Goal: Task Accomplishment & Management: Manage account settings

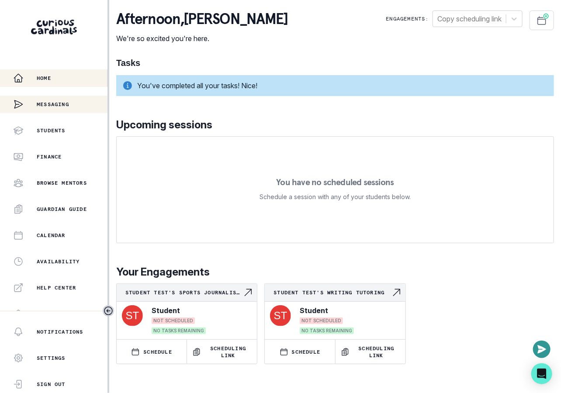
click at [71, 107] on div "Messaging" at bounding box center [53, 104] width 107 height 17
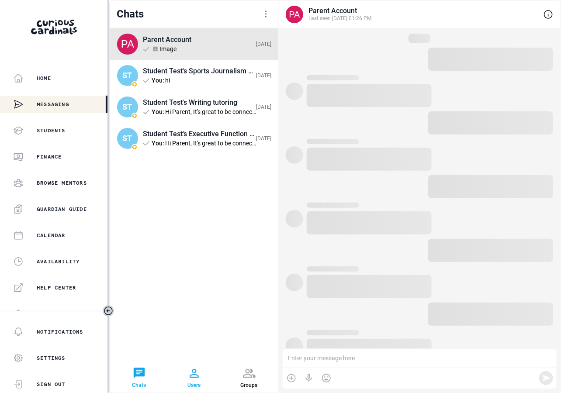
scroll to position [206, 0]
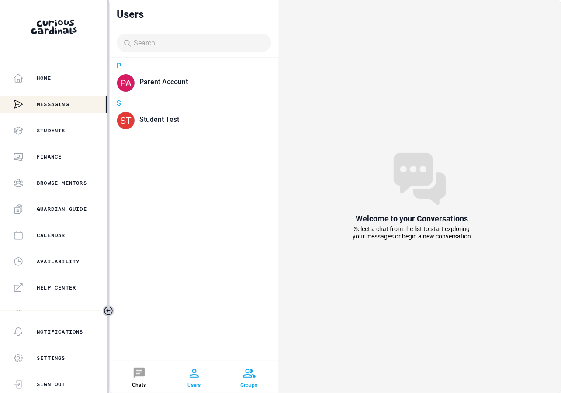
click at [252, 380] on div at bounding box center [249, 373] width 14 height 14
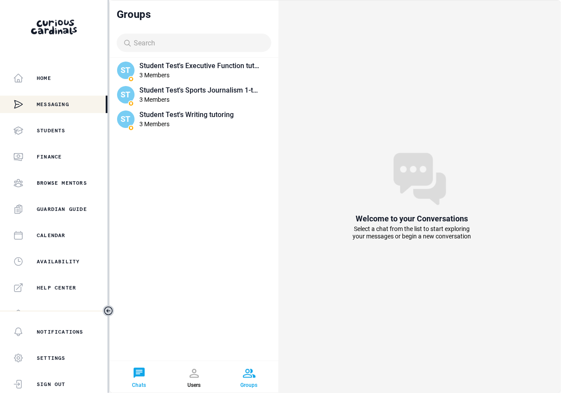
click at [140, 374] on div at bounding box center [139, 373] width 14 height 14
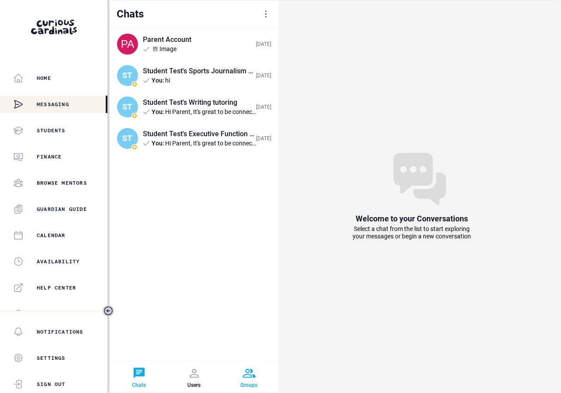
click at [248, 371] on div at bounding box center [249, 373] width 14 height 14
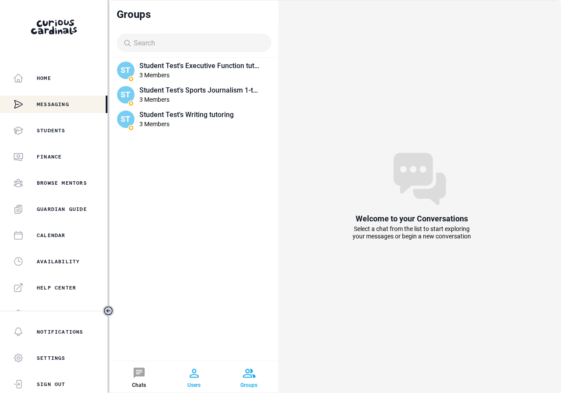
click at [194, 369] on div at bounding box center [194, 373] width 14 height 14
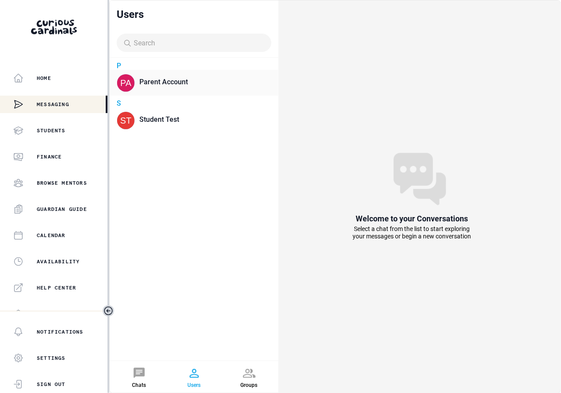
click at [177, 89] on div "Parent Account" at bounding box center [205, 82] width 132 height 19
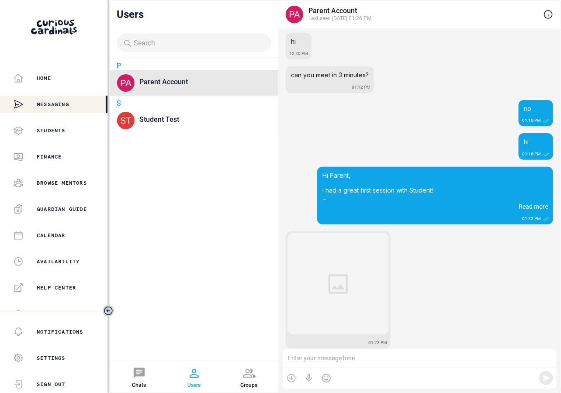
scroll to position [176, 0]
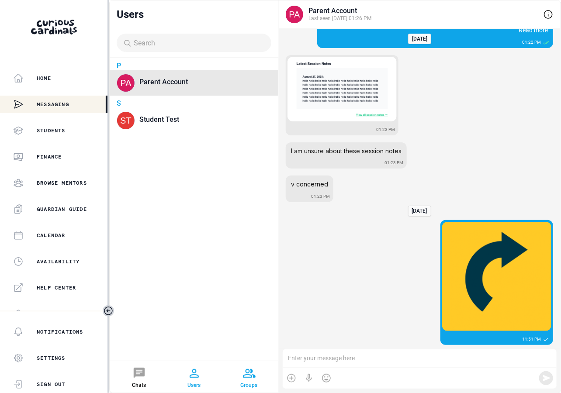
click at [254, 372] on div at bounding box center [249, 373] width 14 height 14
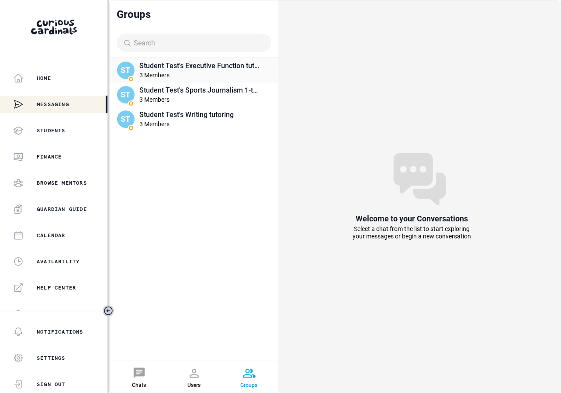
click at [210, 69] on div "Student Test's Executive Function tutoring 3 Members" at bounding box center [199, 70] width 121 height 17
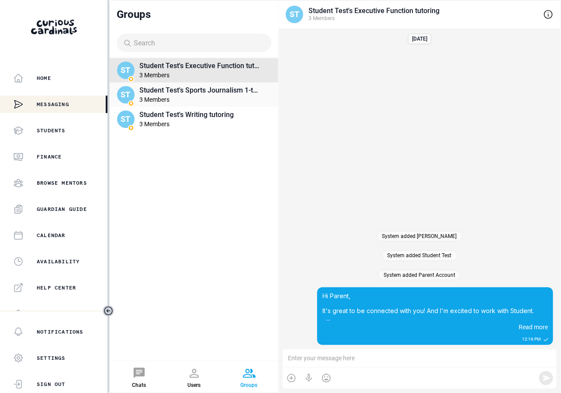
click at [211, 97] on div "3 Members" at bounding box center [199, 99] width 121 height 7
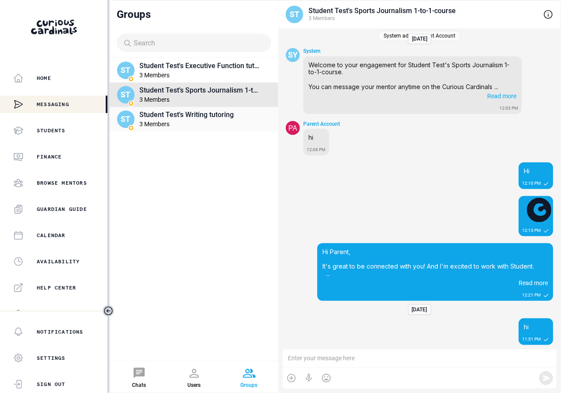
scroll to position [42, 0]
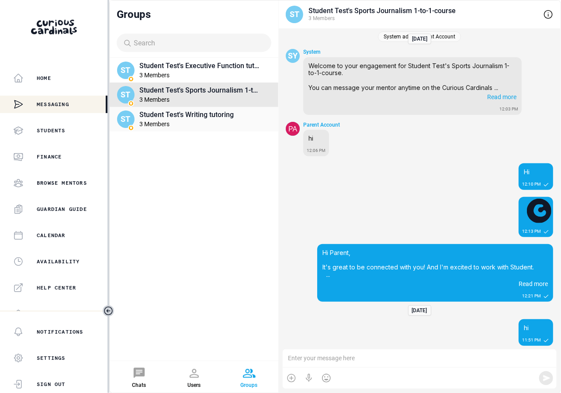
click at [209, 124] on div "3 Members" at bounding box center [199, 123] width 121 height 7
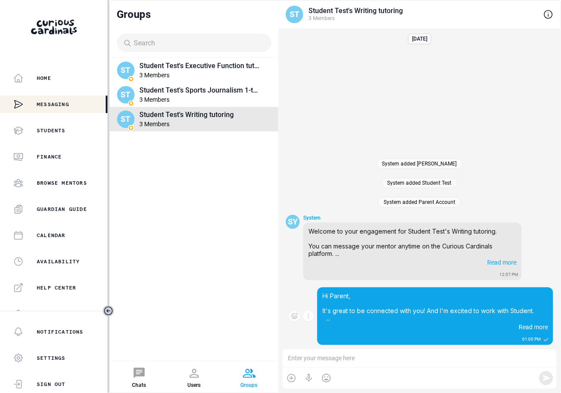
click at [530, 327] on span "Read more" at bounding box center [531, 326] width 31 height 9
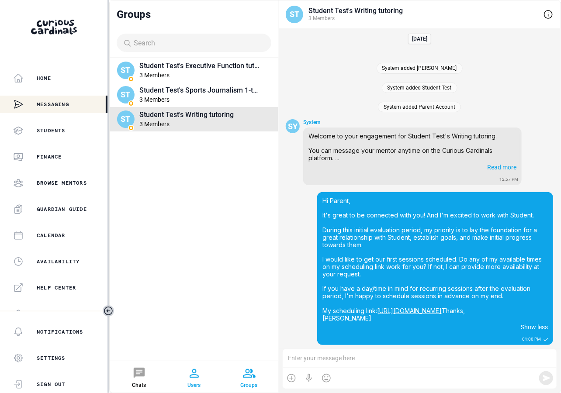
click at [194, 376] on div at bounding box center [194, 373] width 14 height 14
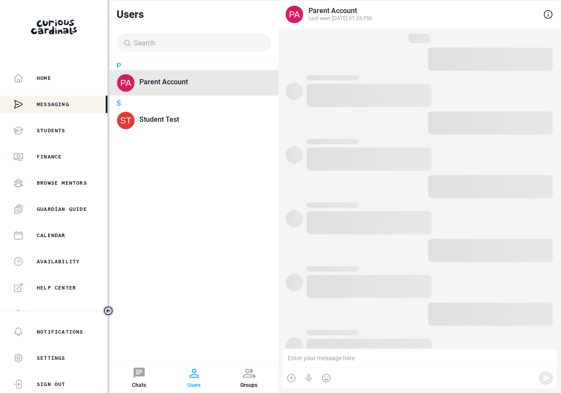
scroll to position [176, 0]
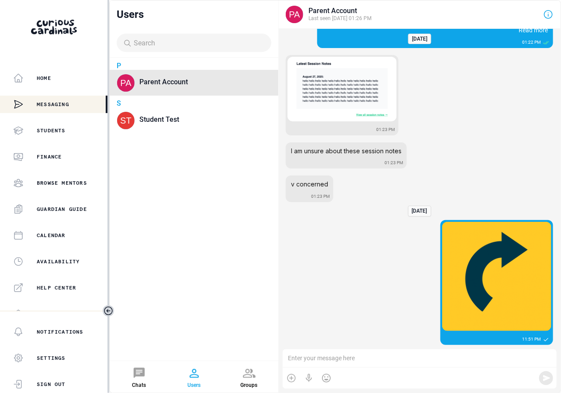
click at [550, 11] on div at bounding box center [548, 14] width 10 height 10
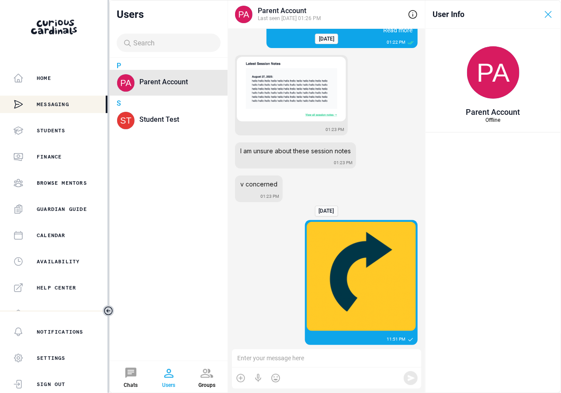
click at [549, 13] on div at bounding box center [548, 14] width 10 height 10
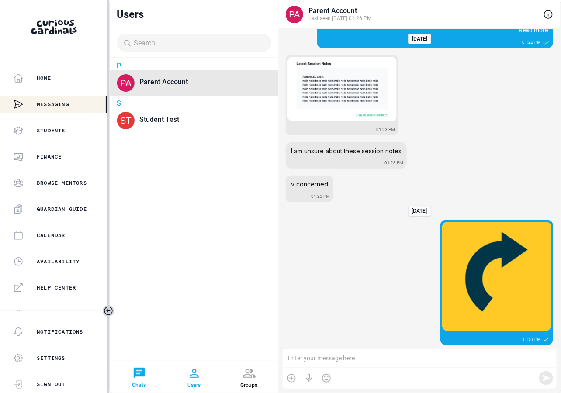
click at [133, 377] on div at bounding box center [139, 373] width 14 height 14
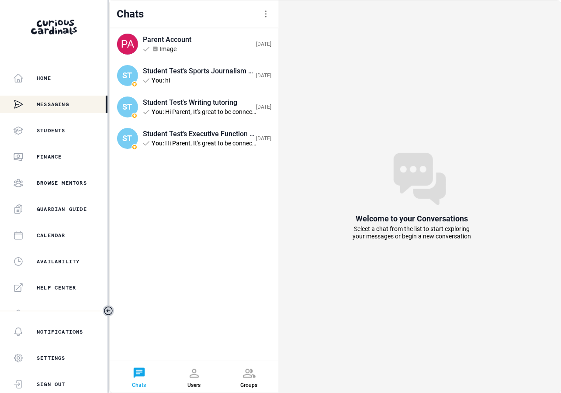
click at [263, 12] on div at bounding box center [266, 14] width 10 height 10
click at [230, 38] on label "Create conversation" at bounding box center [213, 41] width 55 height 7
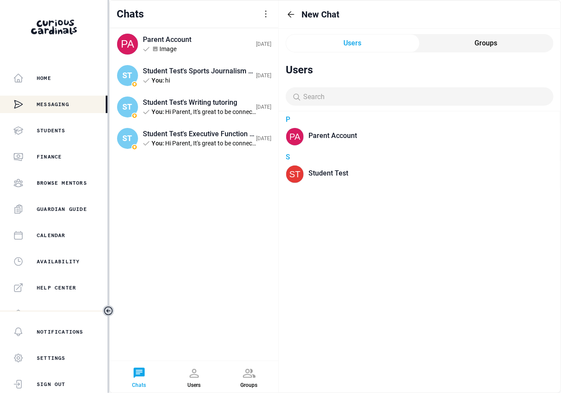
click at [379, 95] on input at bounding box center [424, 97] width 246 height 8
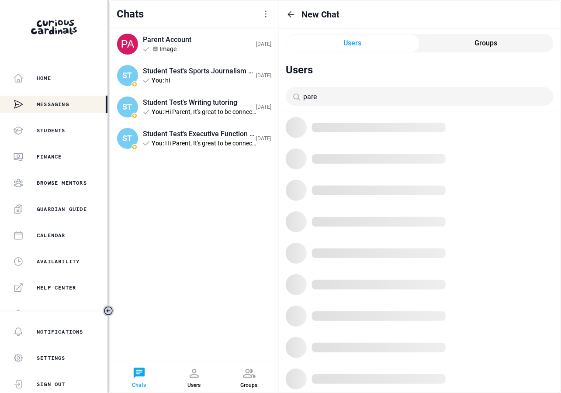
type input "pare"
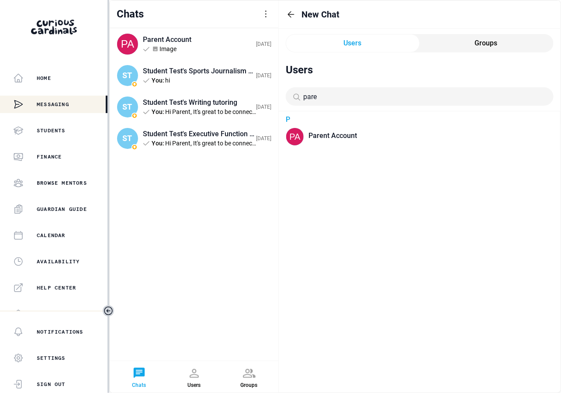
click at [351, 132] on div "Parent Account" at bounding box center [425, 135] width 234 height 8
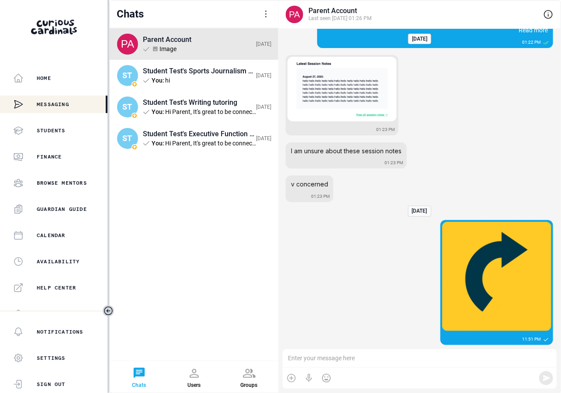
click at [238, 385] on div "Groups" at bounding box center [249, 376] width 52 height 31
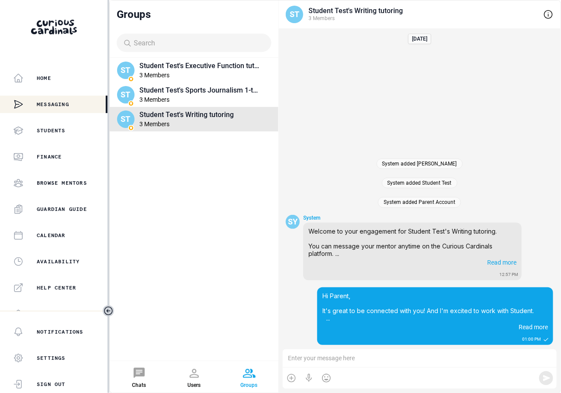
click at [201, 373] on div "Users" at bounding box center [194, 376] width 52 height 31
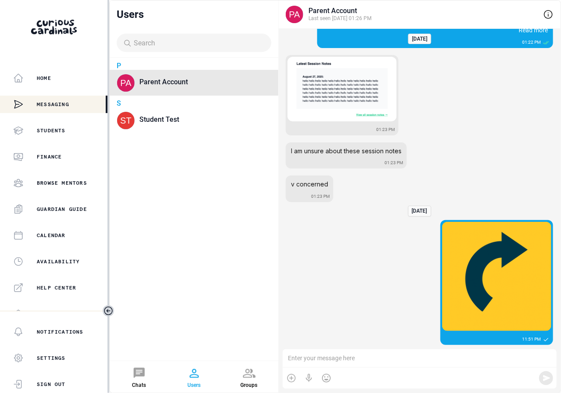
click at [200, 91] on div "Parent Account" at bounding box center [194, 83] width 169 height 26
click at [203, 119] on div "Student Test" at bounding box center [199, 119] width 121 height 8
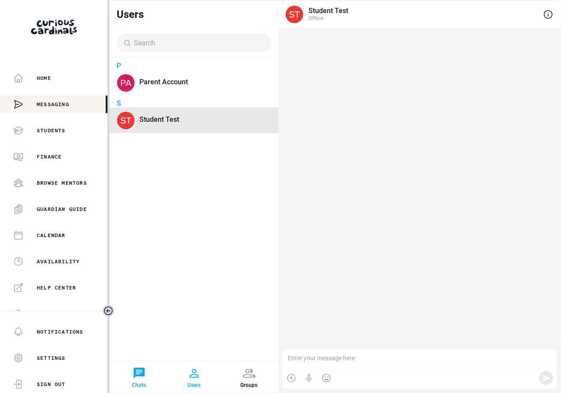
click at [140, 378] on div at bounding box center [139, 373] width 14 height 14
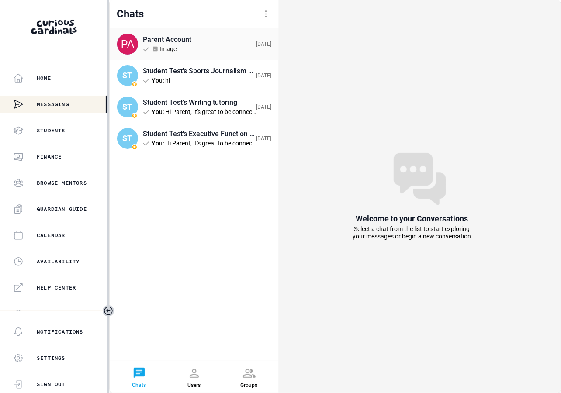
click at [203, 35] on div "Parent Account Image [DATE]" at bounding box center [207, 44] width 128 height 19
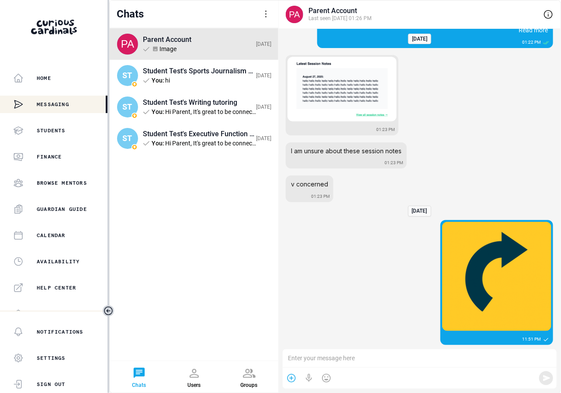
click at [289, 378] on div at bounding box center [291, 378] width 10 height 10
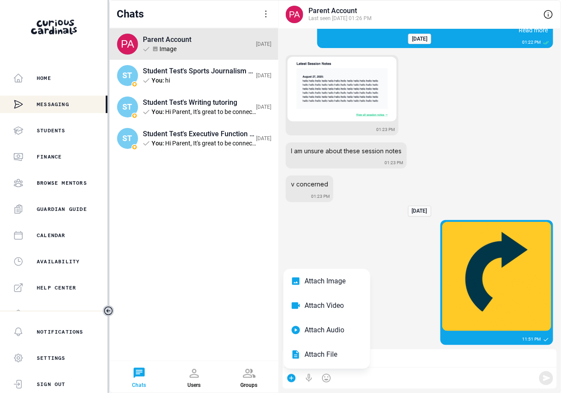
click at [290, 378] on div at bounding box center [291, 378] width 10 height 10
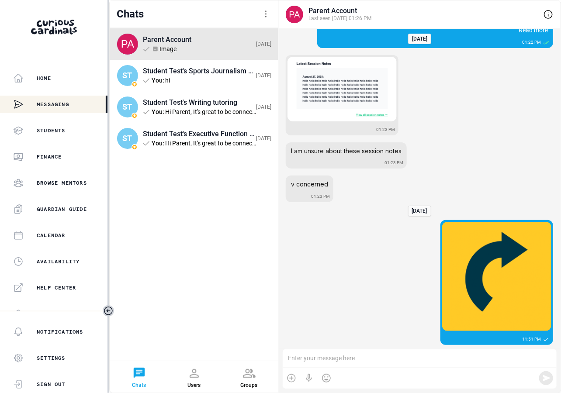
click at [333, 378] on div at bounding box center [419, 378] width 274 height 21
click at [323, 378] on div at bounding box center [326, 378] width 10 height 10
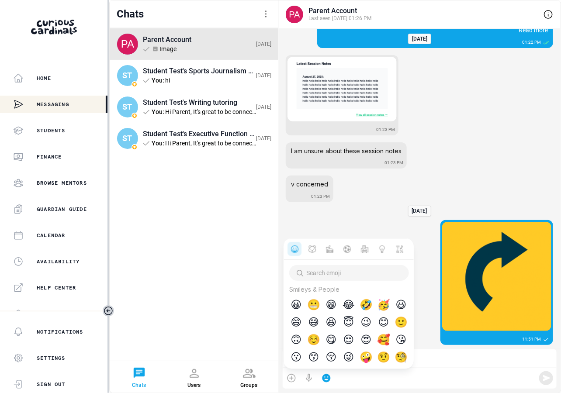
click at [323, 378] on div at bounding box center [326, 378] width 10 height 10
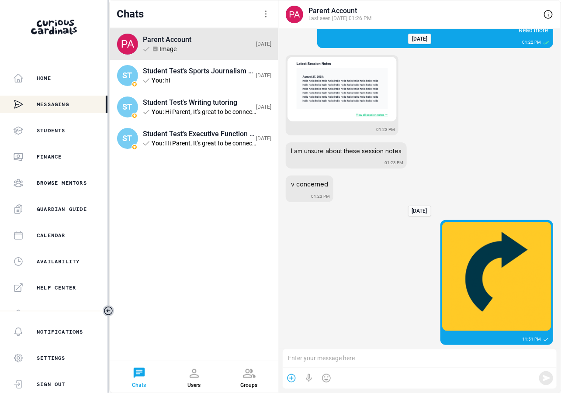
click at [292, 378] on div at bounding box center [291, 378] width 10 height 10
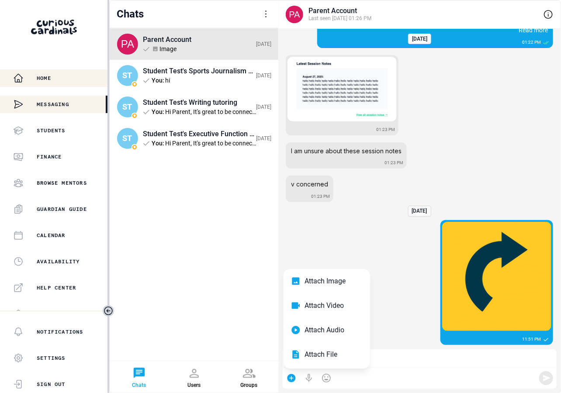
click at [60, 82] on div "Home" at bounding box center [60, 78] width 94 height 10
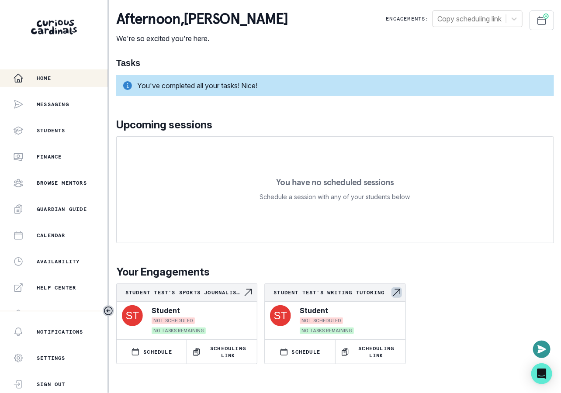
click at [383, 291] on p "Student Test's Writing tutoring" at bounding box center [331, 292] width 117 height 7
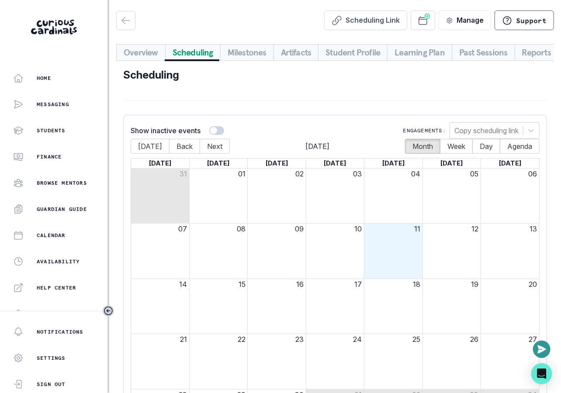
click at [192, 48] on button "Scheduling" at bounding box center [192, 52] width 55 height 17
click at [250, 52] on button "Milestones" at bounding box center [247, 52] width 54 height 17
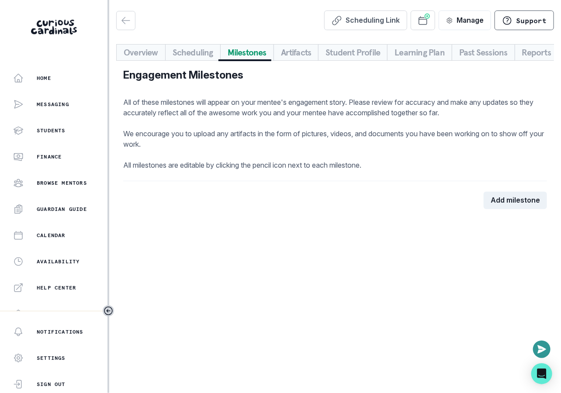
click at [284, 52] on button "Artifacts" at bounding box center [295, 52] width 45 height 17
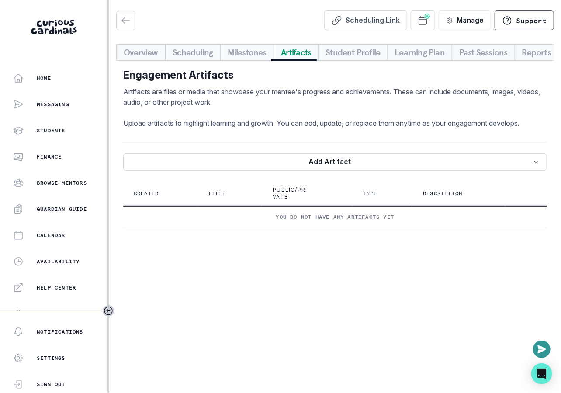
click at [318, 53] on button "Student Profile" at bounding box center [352, 52] width 69 height 17
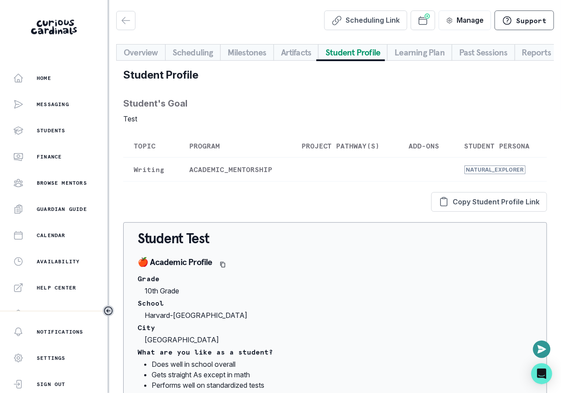
click at [395, 54] on button "Learning Plan" at bounding box center [419, 52] width 65 height 17
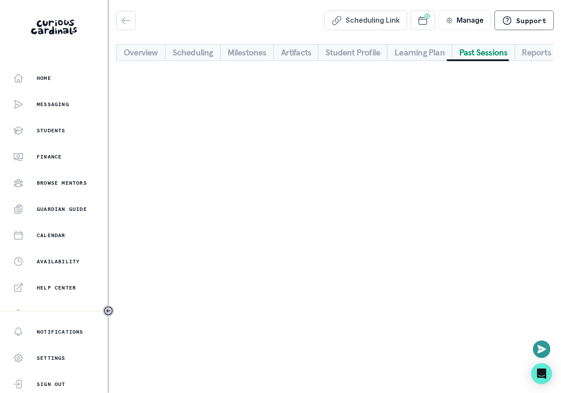
click at [456, 48] on button "Past Sessions" at bounding box center [482, 52] width 63 height 17
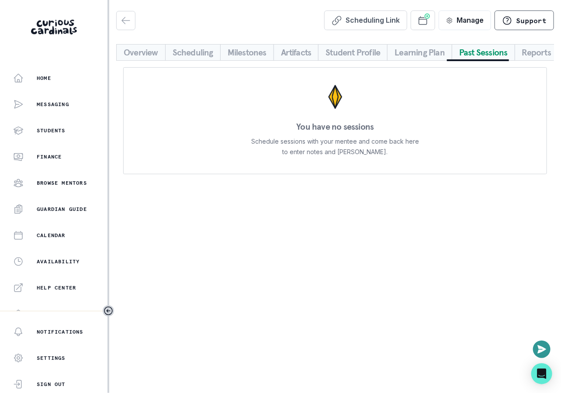
click at [534, 44] on button "Reports" at bounding box center [536, 52] width 44 height 17
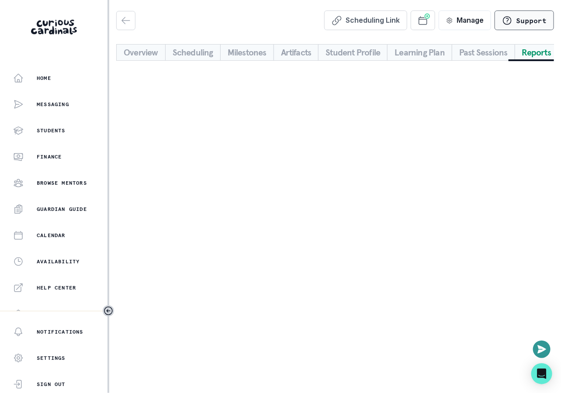
click at [527, 24] on p "Support" at bounding box center [531, 20] width 31 height 9
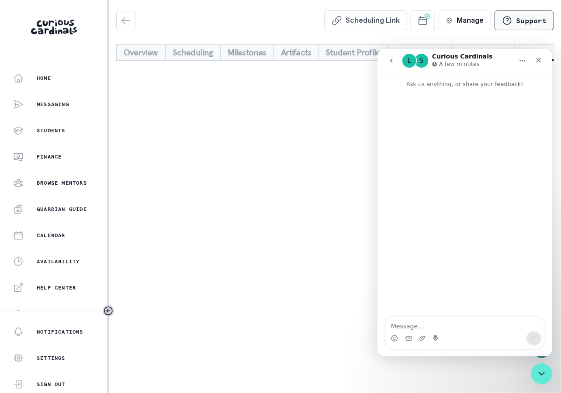
click at [527, 24] on p "Support" at bounding box center [531, 20] width 31 height 9
click at [542, 371] on icon "Close Intercom Messenger" at bounding box center [540, 372] width 10 height 10
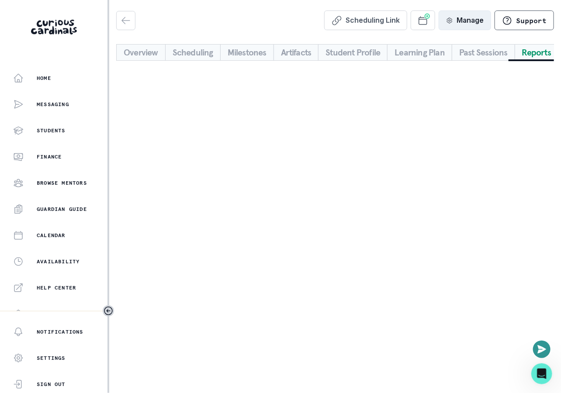
click at [462, 17] on button "Manage" at bounding box center [464, 20] width 52 height 20
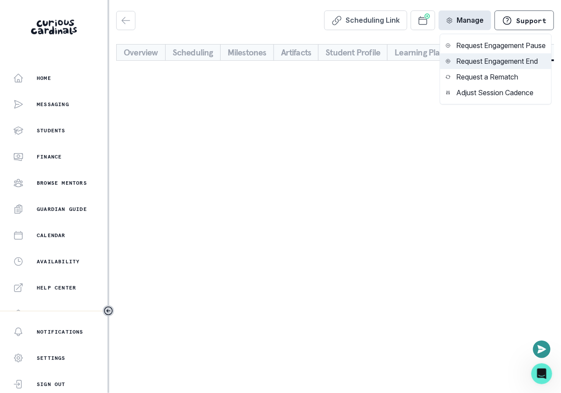
click at [473, 57] on button "Request Engagement End" at bounding box center [495, 61] width 111 height 16
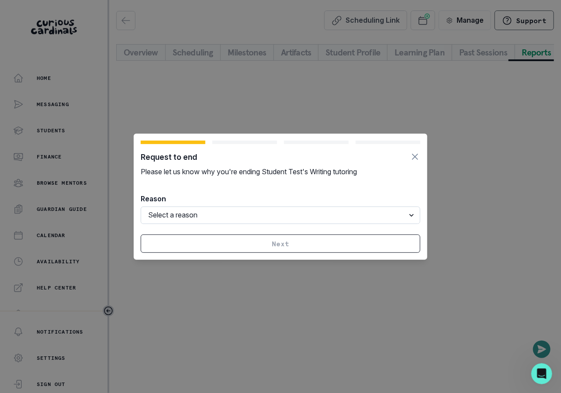
click at [301, 220] on select "Select a reason I won't have the time or availability We have finished what we …" at bounding box center [280, 214] width 279 height 17
select select "mentor_busy"
click at [141, 206] on select "Select a reason I won't have the time or availability We have finished what we …" at bounding box center [280, 214] width 279 height 17
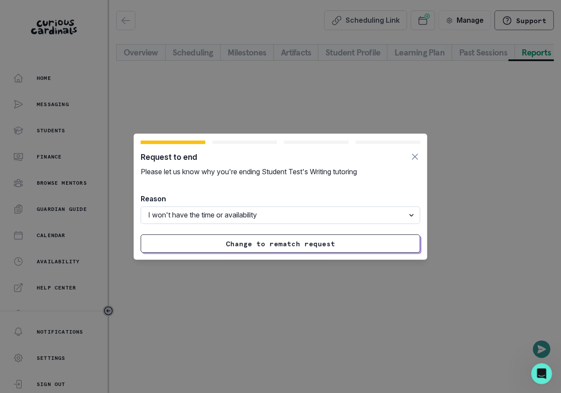
click at [310, 219] on select "Select a reason I won't have the time or availability We have finished what we …" at bounding box center [280, 214] width 279 height 17
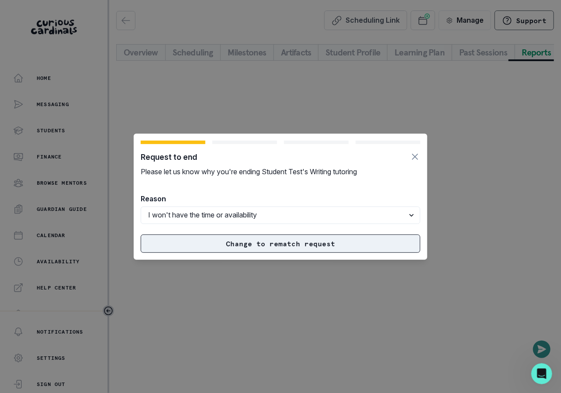
click at [325, 242] on button "Change to rematch request" at bounding box center [280, 243] width 279 height 18
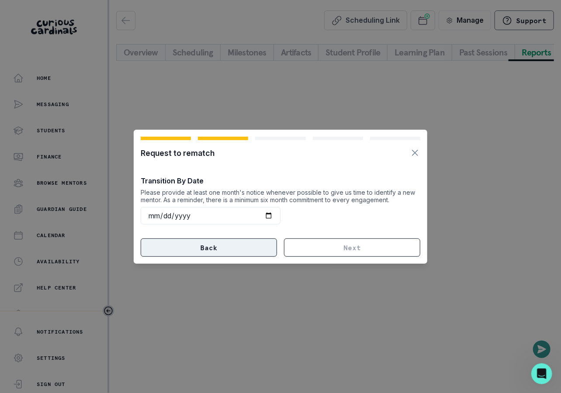
click at [241, 253] on button "Back" at bounding box center [209, 247] width 136 height 18
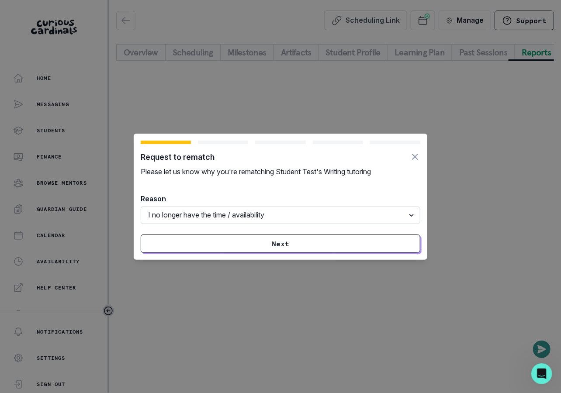
click at [259, 219] on select "Select a reason I no longer have the time / availability My availability does n…" at bounding box center [280, 214] width 279 height 17
select select "mentor_availability_mismatch_with_student"
click at [141, 206] on select "Select a reason I no longer have the time / availability My availability does n…" at bounding box center [280, 214] width 279 height 17
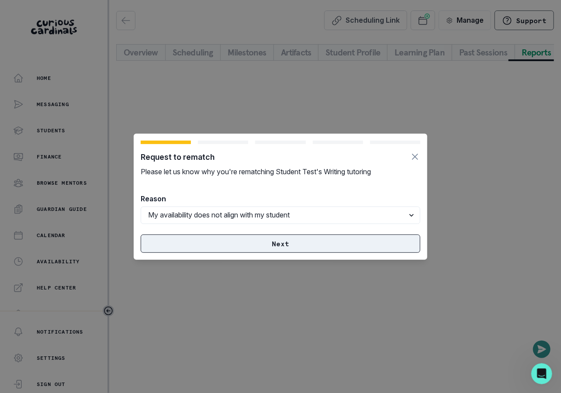
click at [325, 246] on button "Next" at bounding box center [280, 243] width 279 height 18
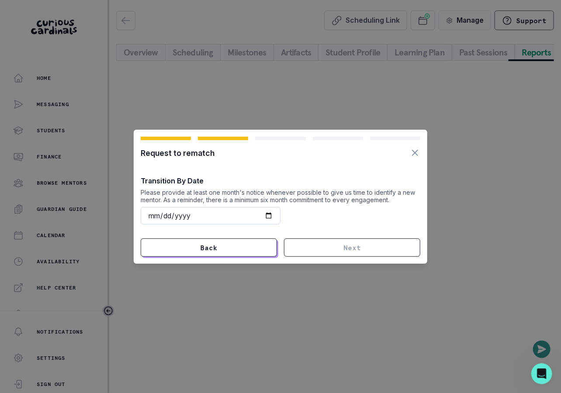
click at [272, 217] on input "date" at bounding box center [211, 215] width 140 height 17
click at [271, 217] on input "date" at bounding box center [211, 215] width 140 height 17
click at [262, 248] on button "Back" at bounding box center [209, 247] width 136 height 18
select select "mentor_availability_mismatch_with_student"
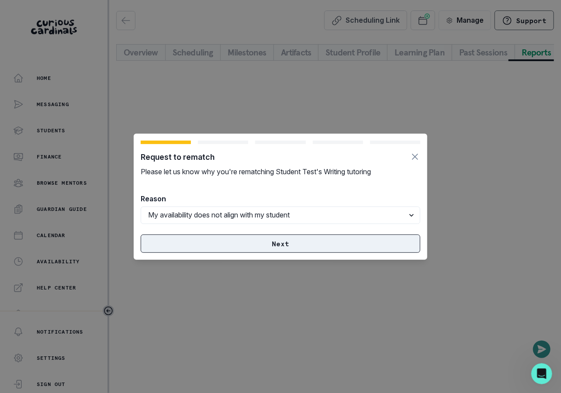
click at [279, 238] on button "Next" at bounding box center [280, 243] width 279 height 18
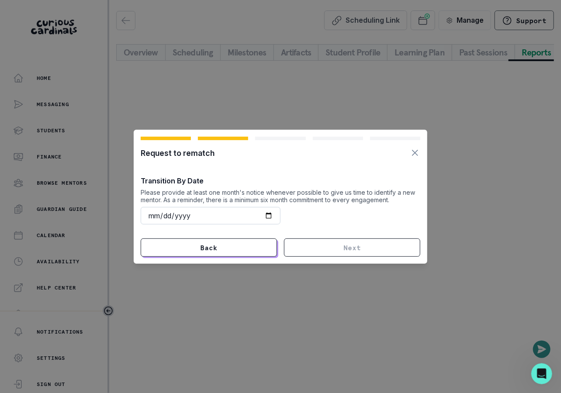
click at [266, 216] on input "date" at bounding box center [211, 215] width 140 height 17
type input "[DATE]"
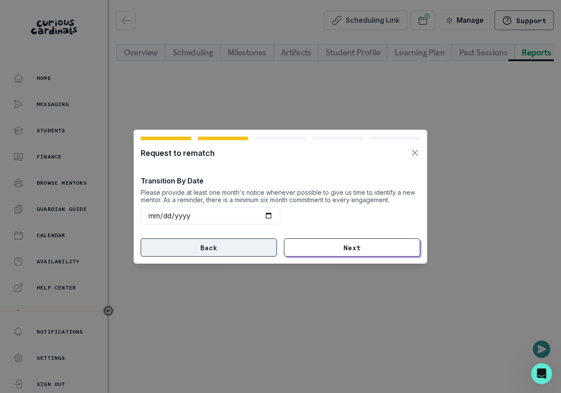
click at [251, 244] on button "Back" at bounding box center [209, 247] width 136 height 18
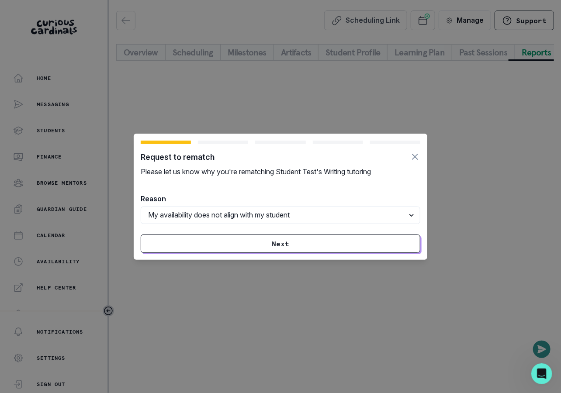
click at [238, 226] on div at bounding box center [280, 229] width 279 height 10
click at [238, 221] on select "Select a reason I no longer have the time / availability My availability does n…" at bounding box center [280, 214] width 279 height 17
select select "mentor_lack_of_time"
click at [141, 206] on select "Select a reason I no longer have the time / availability My availability does n…" at bounding box center [280, 214] width 279 height 17
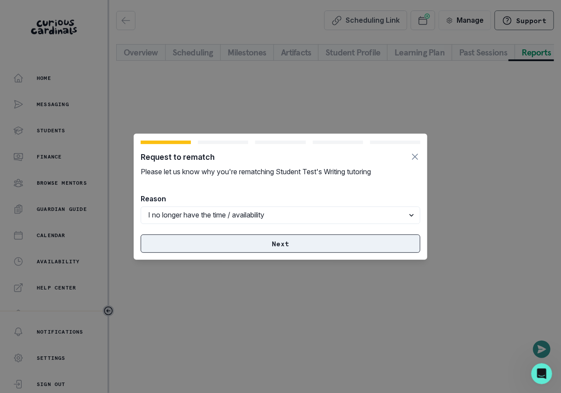
click at [316, 246] on button "Next" at bounding box center [280, 243] width 279 height 18
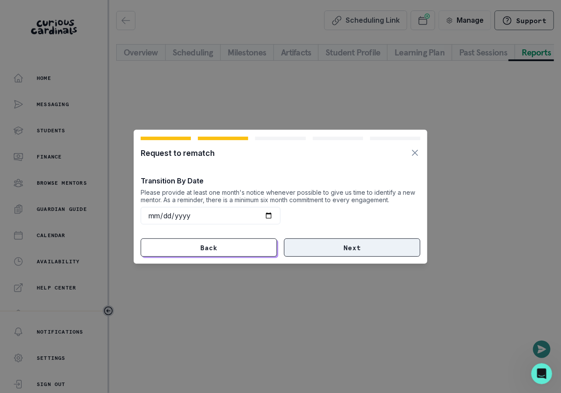
click at [306, 246] on button "Next" at bounding box center [352, 247] width 136 height 18
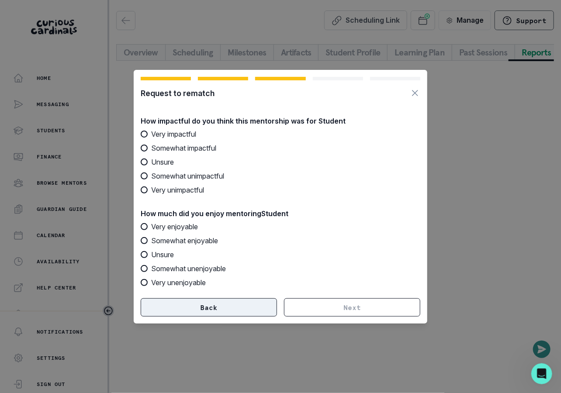
click at [249, 300] on button "Back" at bounding box center [209, 307] width 136 height 18
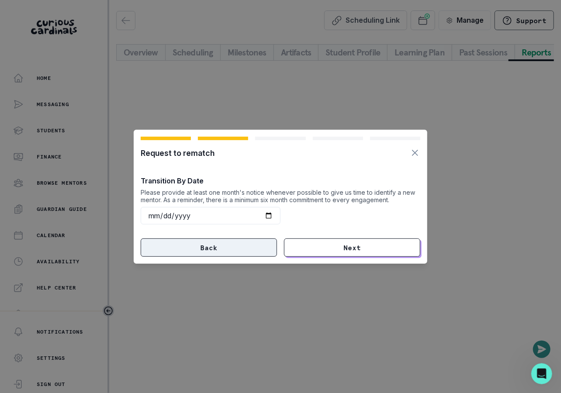
click at [223, 250] on button "Back" at bounding box center [209, 247] width 136 height 18
select select "mentor_lack_of_time"
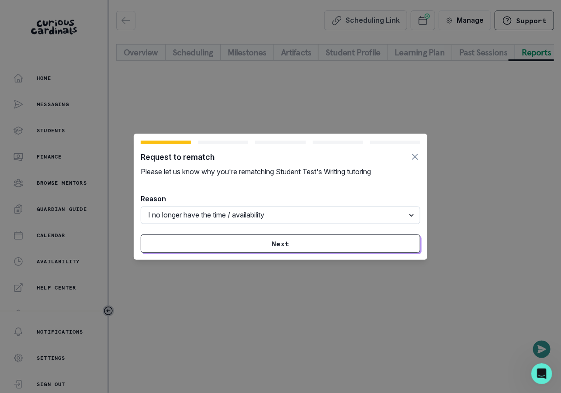
click at [250, 219] on select "Select a reason I no longer have the time / availability My availability does n…" at bounding box center [280, 214] width 279 height 17
click at [435, 129] on div "Request to rematch Please let us know why you're rematching Student Test's Writ…" at bounding box center [280, 196] width 561 height 393
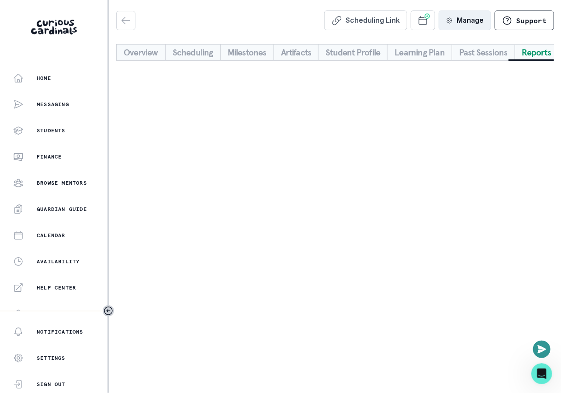
click at [464, 14] on button "Manage" at bounding box center [464, 20] width 52 height 20
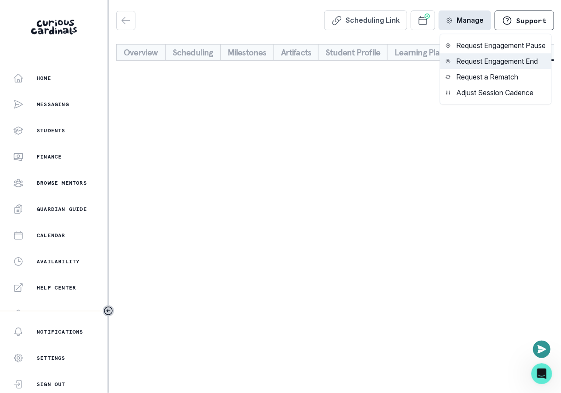
click at [492, 56] on button "Request Engagement End" at bounding box center [495, 61] width 111 height 16
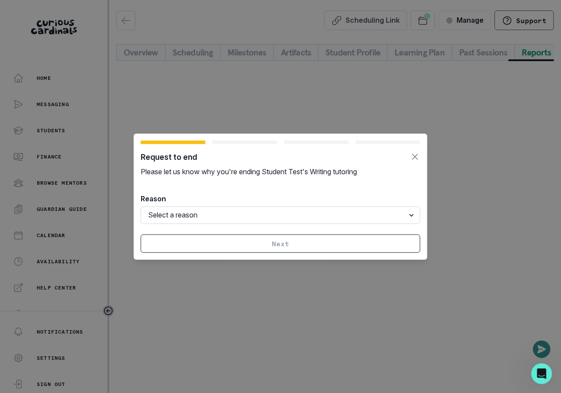
click at [211, 221] on select "Select a reason I won't have the time or availability We have finished what we …" at bounding box center [280, 214] width 279 height 17
select select "mentor_busy"
click at [141, 206] on select "Select a reason I won't have the time or availability We have finished what we …" at bounding box center [280, 214] width 279 height 17
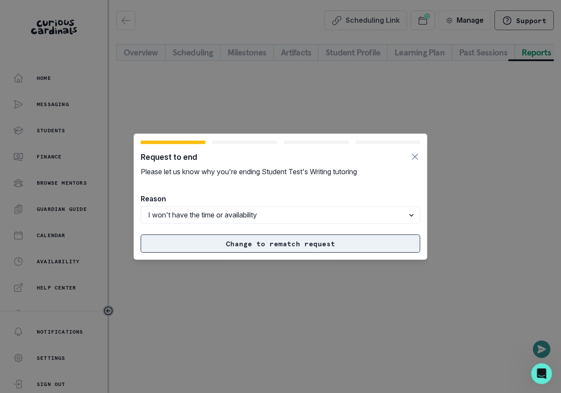
click at [226, 236] on button "Change to rematch request" at bounding box center [280, 243] width 279 height 18
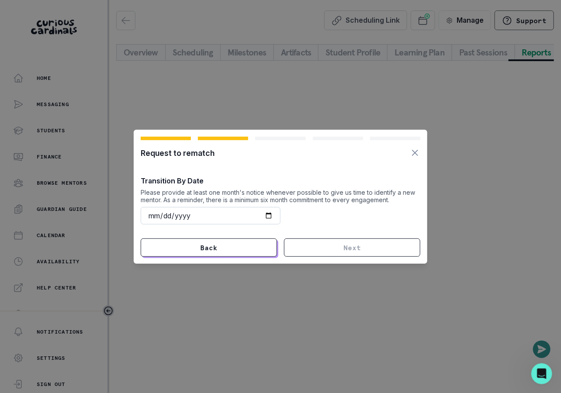
click at [275, 214] on input "date" at bounding box center [211, 215] width 140 height 17
click at [269, 214] on input "date" at bounding box center [211, 215] width 140 height 17
type input "[DATE]"
click at [312, 252] on button "Next" at bounding box center [352, 247] width 136 height 18
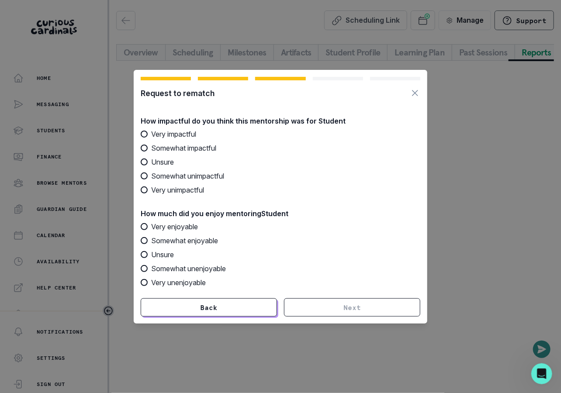
click at [182, 134] on span "Very impactful" at bounding box center [173, 134] width 45 height 10
click at [141, 134] on input "Very impactful" at bounding box center [140, 134] width 0 height 0
radio input "true"
click at [179, 227] on span "Very enjoyable" at bounding box center [174, 226] width 47 height 10
click at [141, 227] on input "Very enjoyable" at bounding box center [140, 226] width 0 height 0
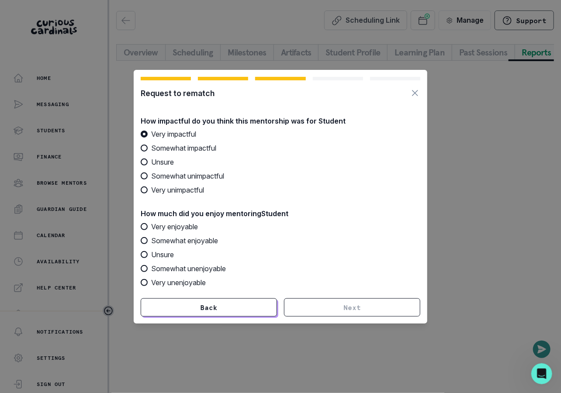
radio input "true"
click at [323, 307] on button "Next" at bounding box center [352, 307] width 136 height 18
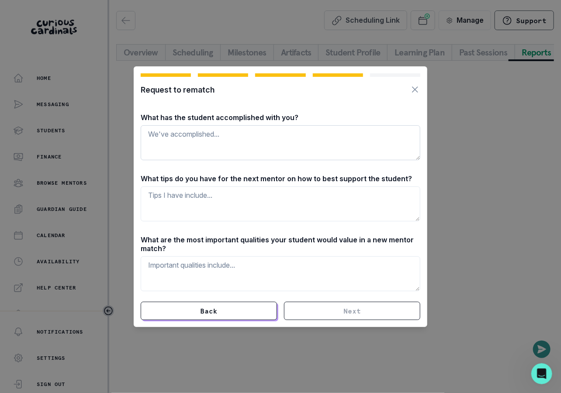
click at [275, 154] on textarea at bounding box center [280, 142] width 279 height 35
click at [330, 111] on form "Request to rematch What has the student accomplished with you? What tips do you…" at bounding box center [280, 196] width 279 height 247
click at [330, 148] on textarea at bounding box center [280, 142] width 279 height 35
type textarea "AFD"
click at [250, 207] on textarea at bounding box center [280, 203] width 279 height 35
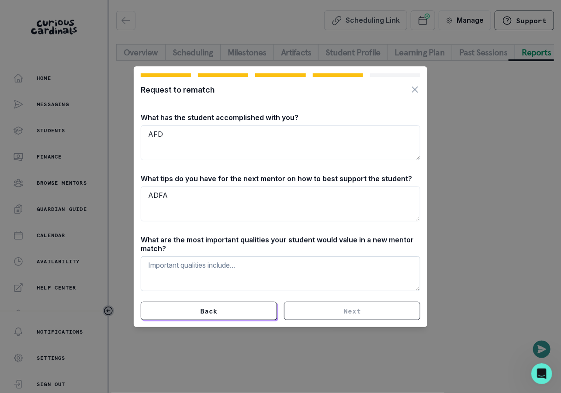
type textarea "ADFA"
click at [242, 258] on textarea at bounding box center [280, 273] width 279 height 35
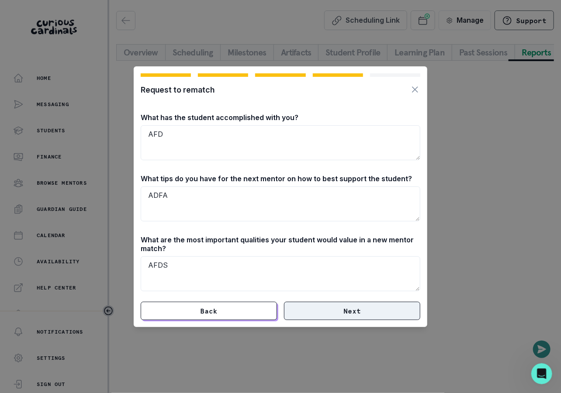
type textarea "AFDS"
click at [330, 310] on button "Next" at bounding box center [352, 311] width 136 height 18
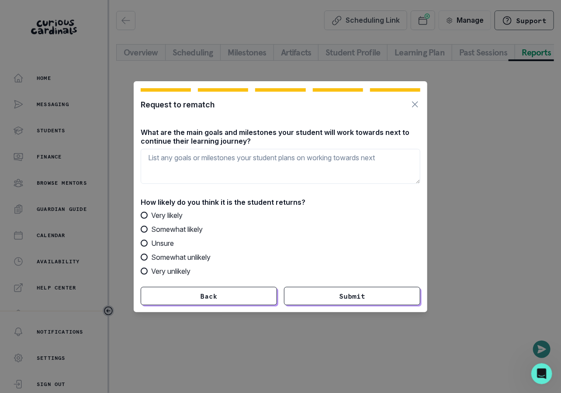
click at [413, 102] on icon "Button to close modal" at bounding box center [414, 104] width 10 height 10
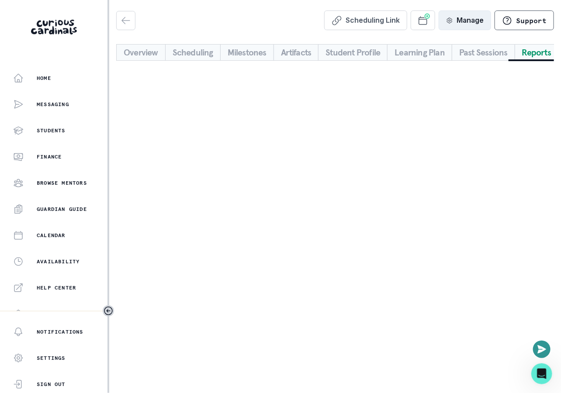
click at [457, 25] on button "Manage" at bounding box center [464, 20] width 52 height 20
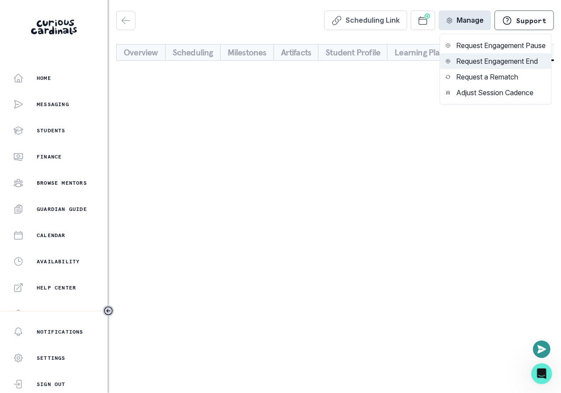
click at [468, 64] on button "Request Engagement End" at bounding box center [495, 61] width 111 height 16
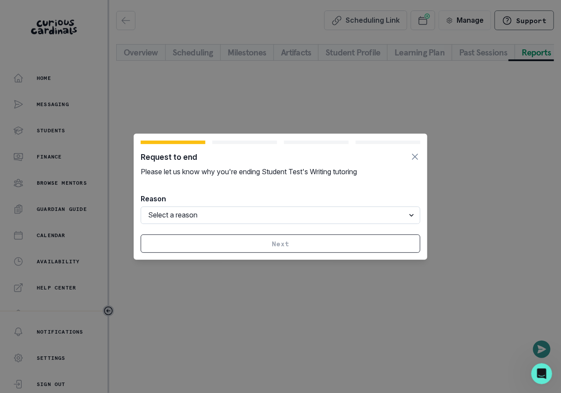
click at [257, 209] on select "Select a reason I won't have the time or availability We have finished what we …" at bounding box center [280, 214] width 279 height 17
select select "mentor_busy"
click at [141, 206] on select "Select a reason I won't have the time or availability We have finished what we …" at bounding box center [280, 214] width 279 height 17
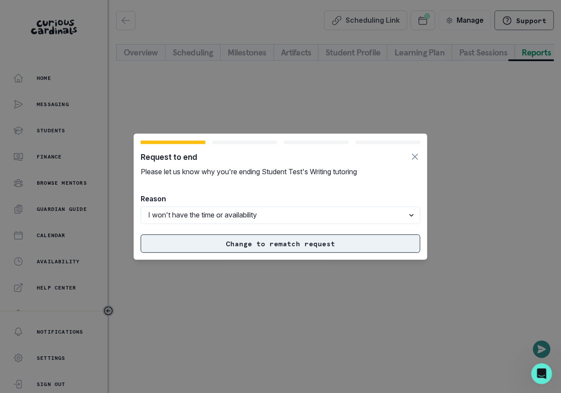
click at [272, 244] on button "Change to rematch request" at bounding box center [280, 243] width 279 height 18
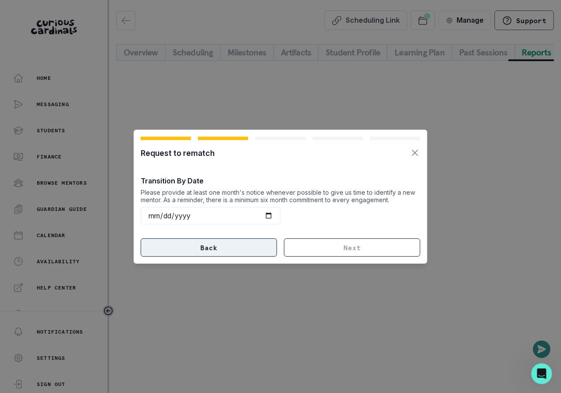
click at [245, 250] on button "Back" at bounding box center [209, 247] width 136 height 18
select select "mentor_lack_of_time"
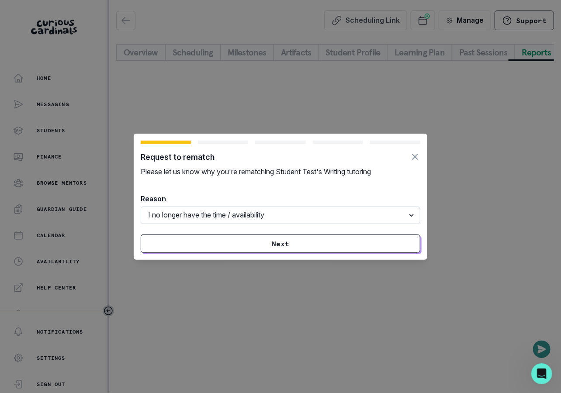
click at [259, 221] on select "Select a reason I no longer have the time / availability My availability does n…" at bounding box center [280, 214] width 279 height 17
click at [535, 159] on div "Request to rematch Please let us know why you're rematching Student Test's Writ…" at bounding box center [280, 196] width 561 height 393
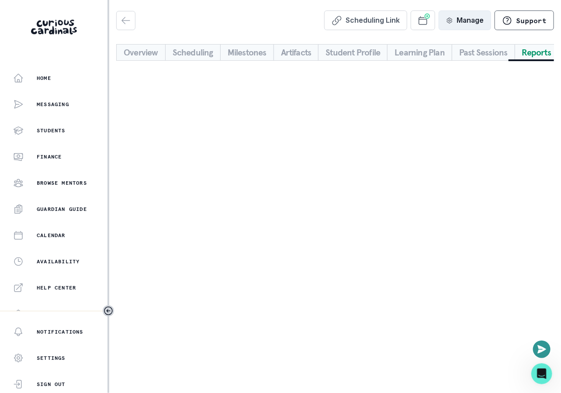
click at [476, 27] on button "Manage" at bounding box center [464, 20] width 52 height 20
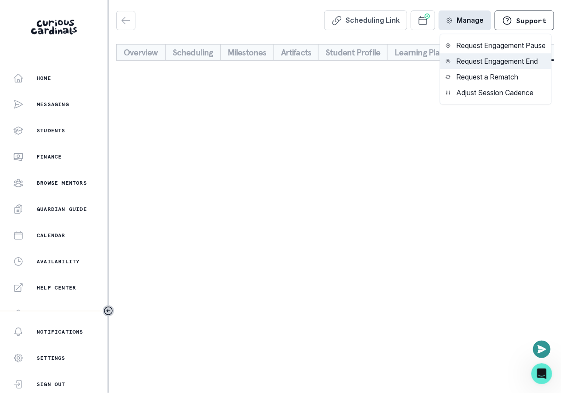
click at [483, 58] on button "Request Engagement End" at bounding box center [495, 61] width 111 height 16
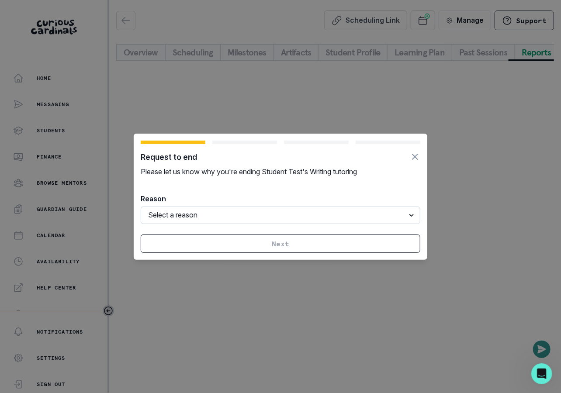
click at [263, 218] on select "Select a reason I won't have the time or availability We have finished what we …" at bounding box center [280, 214] width 279 height 17
select select "student_finished_goal"
click at [141, 206] on select "Select a reason I won't have the time or availability We have finished what we …" at bounding box center [280, 214] width 279 height 17
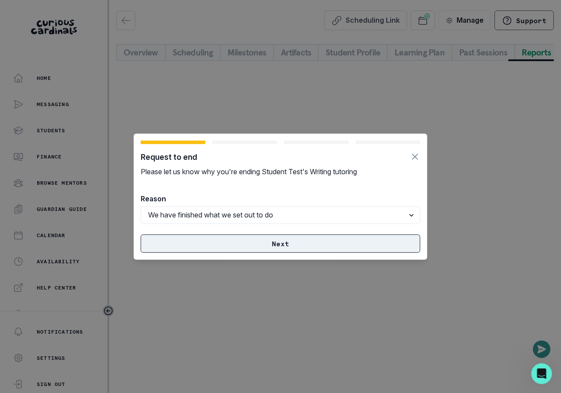
click at [276, 243] on button "Next" at bounding box center [280, 243] width 279 height 18
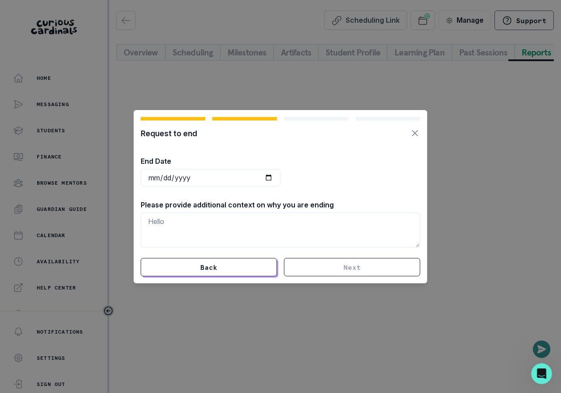
click at [417, 128] on button "Button to close modal" at bounding box center [414, 133] width 10 height 12
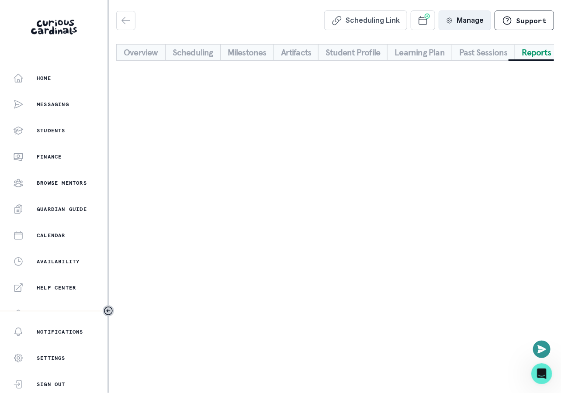
click at [460, 28] on button "Manage" at bounding box center [464, 20] width 52 height 20
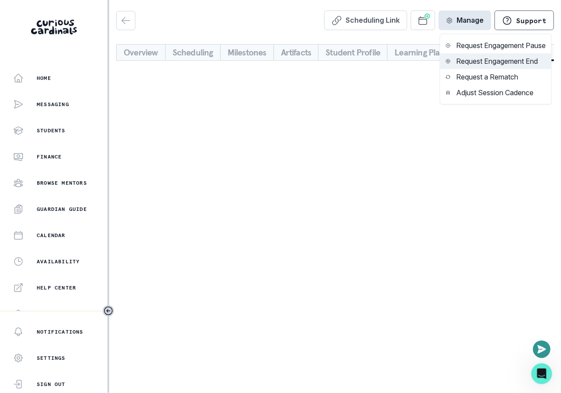
click at [471, 62] on button "Request Engagement End" at bounding box center [495, 61] width 111 height 16
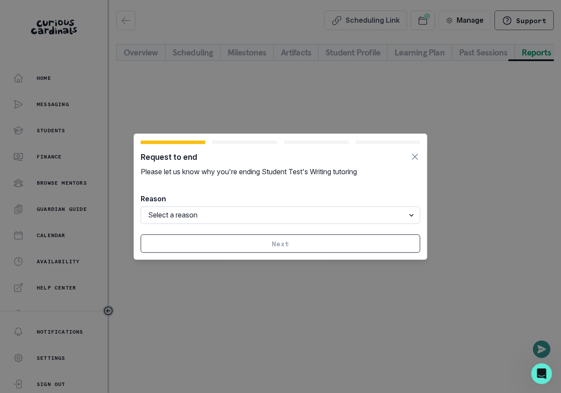
click at [261, 218] on select "Select a reason I won't have the time or availability We have finished what we …" at bounding box center [280, 214] width 279 height 17
select select "family_unresponsive"
click at [141, 206] on select "Select a reason I won't have the time or availability We have finished what we …" at bounding box center [280, 214] width 279 height 17
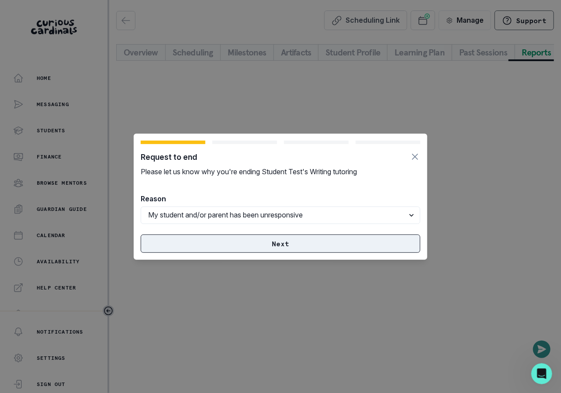
click at [272, 250] on button "Next" at bounding box center [280, 243] width 279 height 18
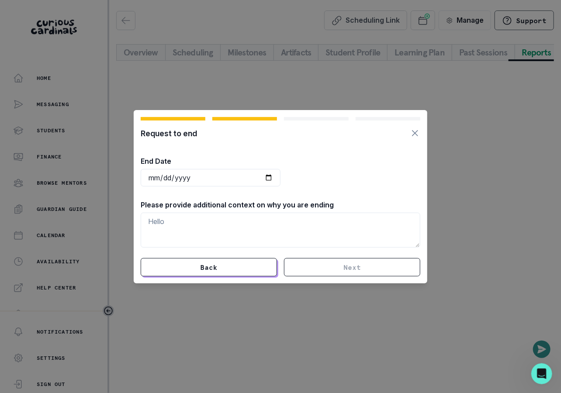
click at [241, 189] on div at bounding box center [280, 191] width 279 height 10
click at [245, 179] on input "date" at bounding box center [211, 177] width 140 height 17
click at [264, 174] on input "date" at bounding box center [211, 177] width 140 height 17
type input "[DATE]"
click at [245, 222] on textarea at bounding box center [280, 230] width 279 height 35
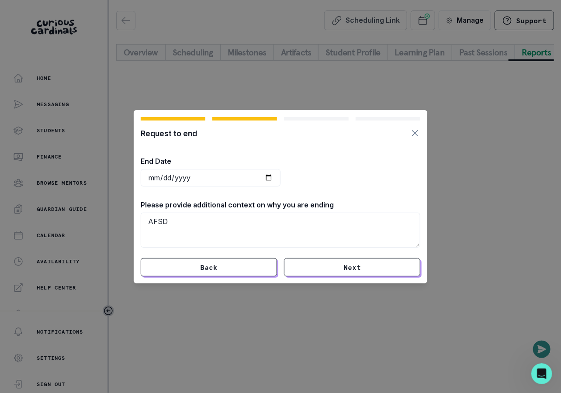
type textarea "AFSD"
click at [323, 278] on section "Request to end End Date [DATE] Please provide additional context on why you are…" at bounding box center [280, 196] width 293 height 173
click at [323, 267] on button "Next" at bounding box center [352, 267] width 136 height 18
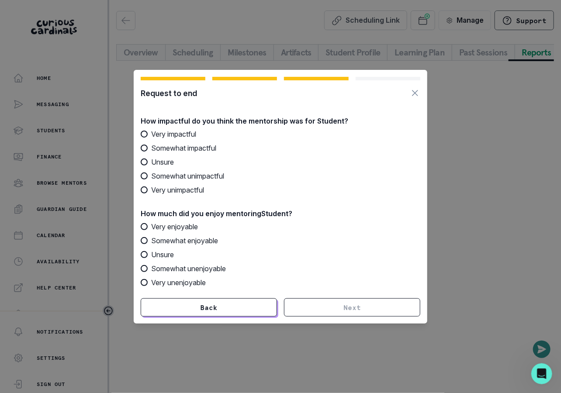
click at [175, 168] on div "Very impactful Somewhat impactful Unsure Somewhat unimpactful Very unimpactful" at bounding box center [280, 162] width 279 height 66
click at [166, 163] on span "Unsure" at bounding box center [162, 162] width 23 height 10
click at [141, 162] on input "Unsure" at bounding box center [140, 162] width 0 height 0
radio input "true"
click at [185, 254] on label "Unsure" at bounding box center [280, 254] width 279 height 10
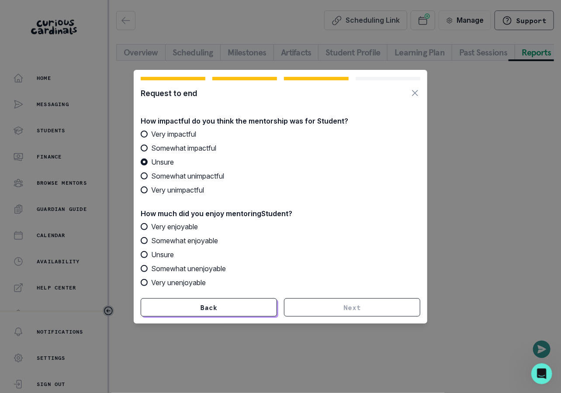
click at [141, 254] on input "Unsure" at bounding box center [140, 254] width 0 height 0
radio input "true"
click at [320, 303] on button "Next" at bounding box center [352, 307] width 136 height 18
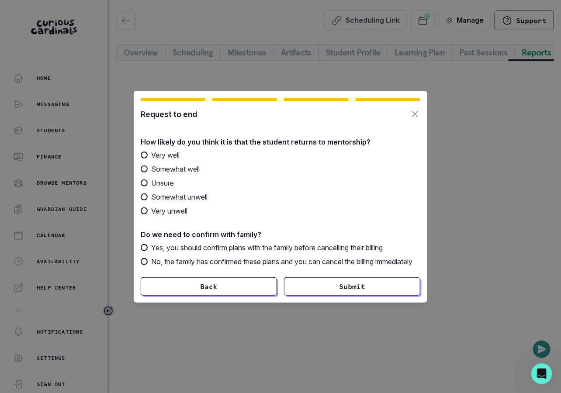
click at [170, 179] on span "Unsure" at bounding box center [162, 183] width 23 height 10
click at [141, 182] on input "Unsure" at bounding box center [140, 182] width 0 height 0
radio input "true"
click at [210, 244] on span "Yes, you should confirm plans with the family before cancelling their billing" at bounding box center [266, 247] width 231 height 10
click at [141, 247] on input "Yes, you should confirm plans with the family before cancelling their billing" at bounding box center [140, 247] width 0 height 0
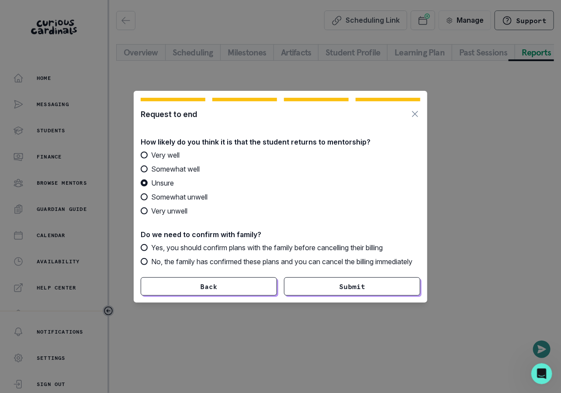
radio input "true"
click at [412, 109] on icon "Button to close modal" at bounding box center [414, 114] width 10 height 10
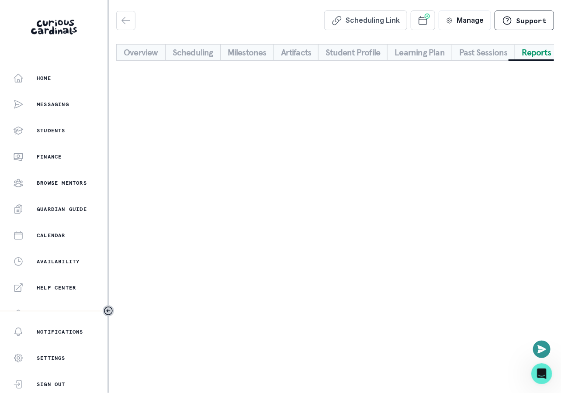
click at [461, 37] on div "Scheduling Link Manage Request Engagement Pause Request Engagement End Request …" at bounding box center [334, 42] width 437 height 64
click at [464, 30] on div "Scheduling Link Manage Request Engagement Pause Request Engagement End Request …" at bounding box center [334, 42] width 437 height 64
click at [466, 21] on button "Manage" at bounding box center [464, 20] width 52 height 20
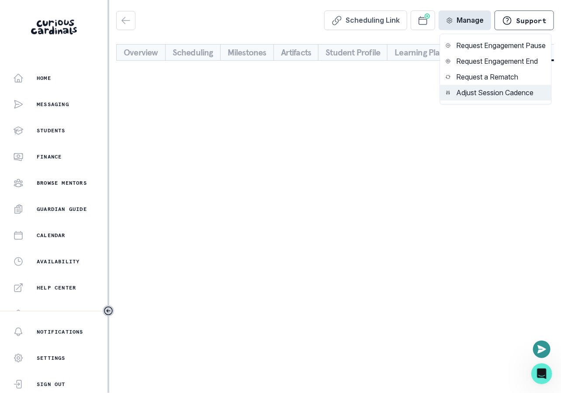
click at [485, 92] on button "Adjust Session Cadence" at bounding box center [495, 93] width 111 height 16
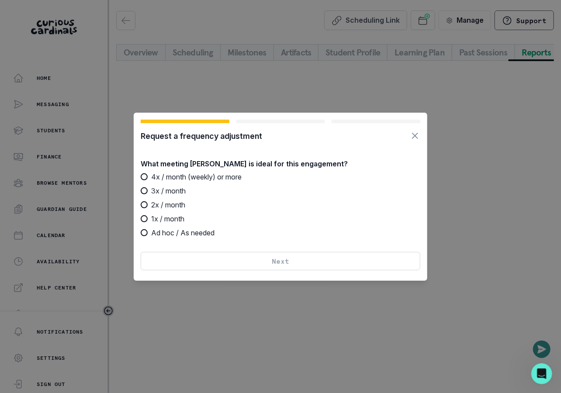
click at [209, 178] on span "4x / month (weekly) or more" at bounding box center [196, 177] width 90 height 10
click at [141, 177] on input "4x / month (weekly) or more" at bounding box center [140, 176] width 0 height 0
radio input "true"
click at [258, 255] on button "Next" at bounding box center [280, 261] width 279 height 18
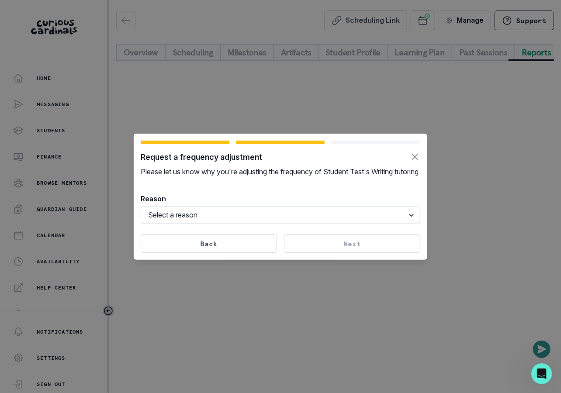
click at [240, 220] on select "Select a reason My student is busy I am busy My availability is not aligned wit…" at bounding box center [280, 214] width 279 height 17
select select "student_busy"
click at [141, 211] on select "Select a reason My student is busy I am busy My availability is not aligned wit…" at bounding box center [280, 214] width 279 height 17
click at [328, 252] on button "Next" at bounding box center [352, 243] width 136 height 18
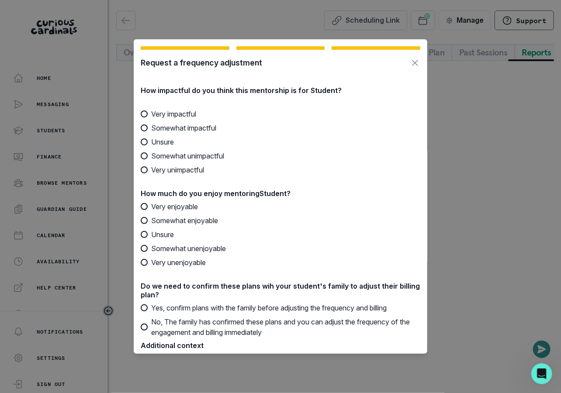
scroll to position [69, 0]
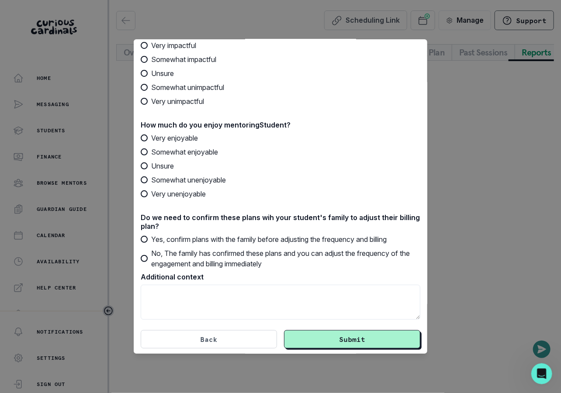
click at [477, 114] on div "Request a frequency adjustment How impactful do you think this mentorship is fo…" at bounding box center [280, 196] width 561 height 393
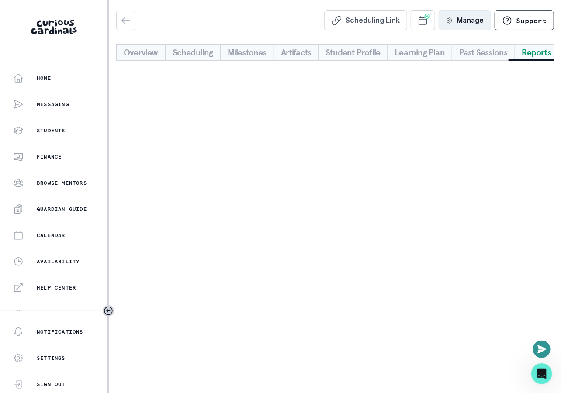
click at [472, 24] on button "Manage" at bounding box center [464, 20] width 52 height 20
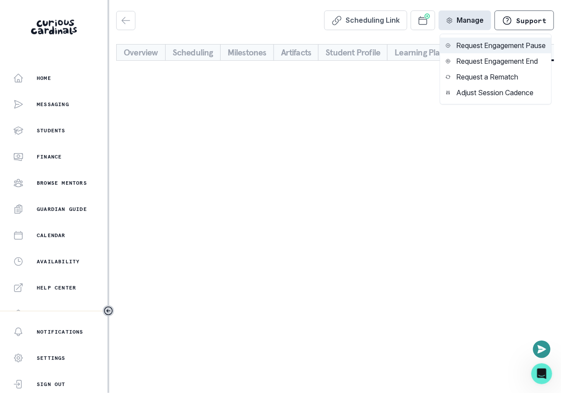
click at [482, 50] on button "Request Engagement Pause" at bounding box center [495, 46] width 111 height 16
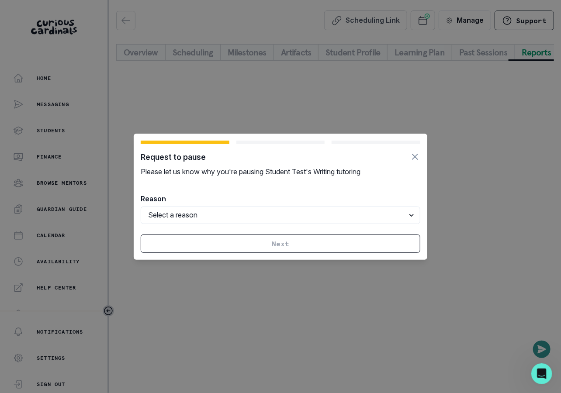
click at [295, 205] on form "Request to pause Please let us know why you're pausing Student Test's Writing t…" at bounding box center [280, 197] width 279 height 112
click at [298, 209] on select "Select a reason Student busy Student traveling/away on break Mentor busy (avail…" at bounding box center [280, 214] width 279 height 17
select select "mentor_busy"
click at [141, 206] on select "Select a reason Student busy Student traveling/away on break Mentor busy (avail…" at bounding box center [280, 214] width 279 height 17
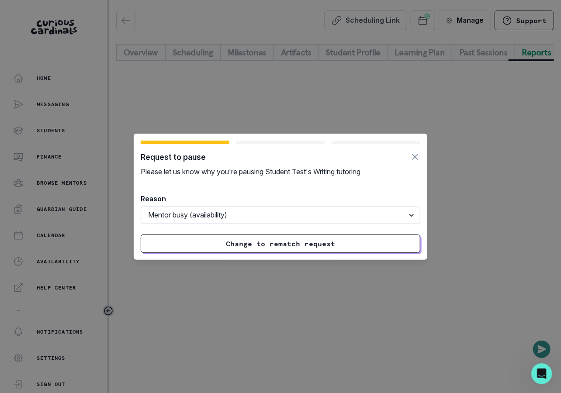
click at [301, 223] on select "Select a reason Student busy Student traveling/away on break Mentor busy (avail…" at bounding box center [280, 214] width 279 height 17
click at [141, 206] on select "Select a reason Student busy Student traveling/away on break Mentor busy (avail…" at bounding box center [280, 214] width 279 height 17
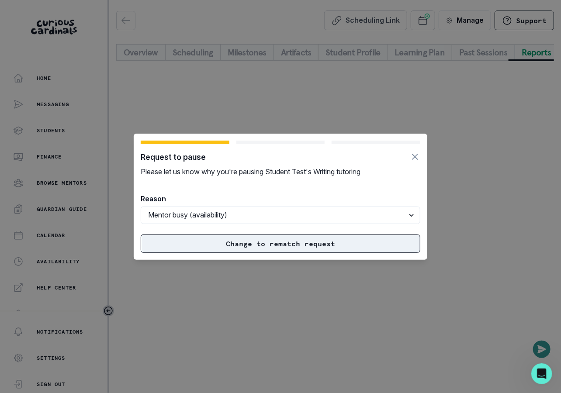
click at [314, 241] on button "Change to rematch request" at bounding box center [280, 243] width 279 height 18
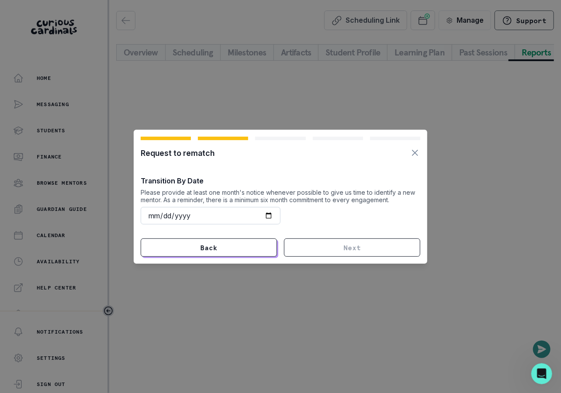
click at [266, 217] on input "date" at bounding box center [211, 215] width 140 height 17
type input "[DATE]"
click at [318, 249] on button "Next" at bounding box center [352, 247] width 136 height 18
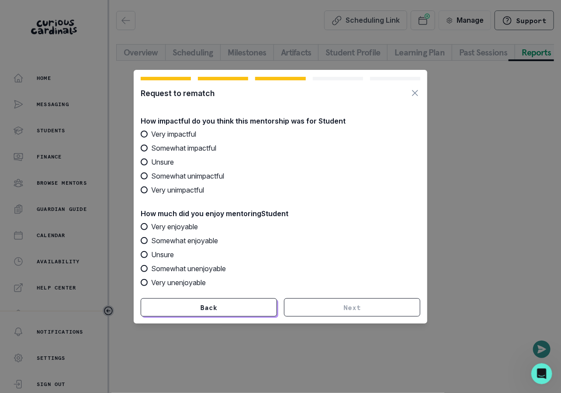
click at [182, 132] on span "Very impactful" at bounding box center [173, 134] width 45 height 10
click at [141, 134] on input "Very impactful" at bounding box center [140, 134] width 0 height 0
radio input "true"
click at [183, 257] on label "Unsure" at bounding box center [280, 254] width 279 height 10
click at [141, 254] on input "Unsure" at bounding box center [140, 254] width 0 height 0
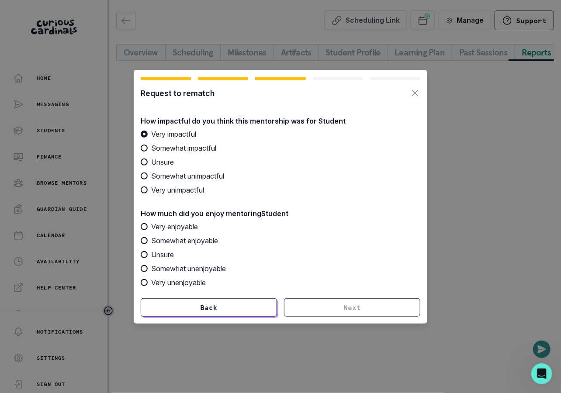
radio input "true"
click at [298, 310] on button "Next" at bounding box center [352, 307] width 136 height 18
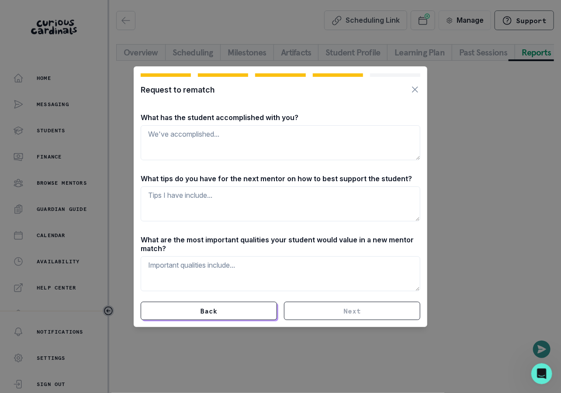
click at [470, 62] on div "Request to rematch What has the student accomplished with you? What tips do you…" at bounding box center [280, 196] width 561 height 393
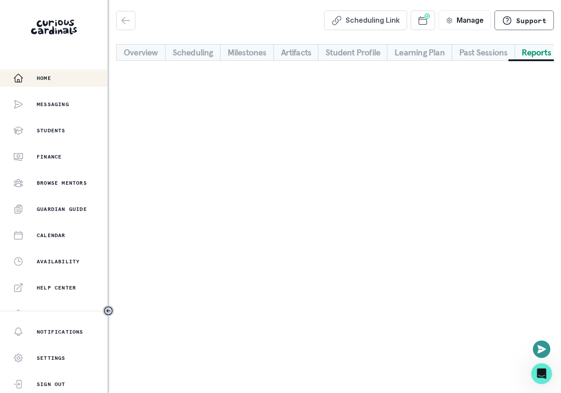
click at [54, 79] on div "Home" at bounding box center [60, 78] width 94 height 10
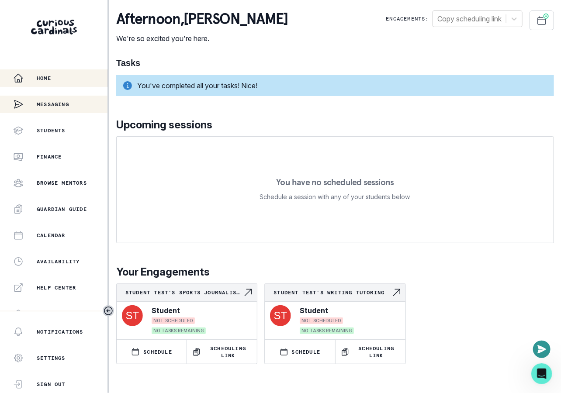
click at [74, 103] on div "Messaging" at bounding box center [53, 104] width 107 height 17
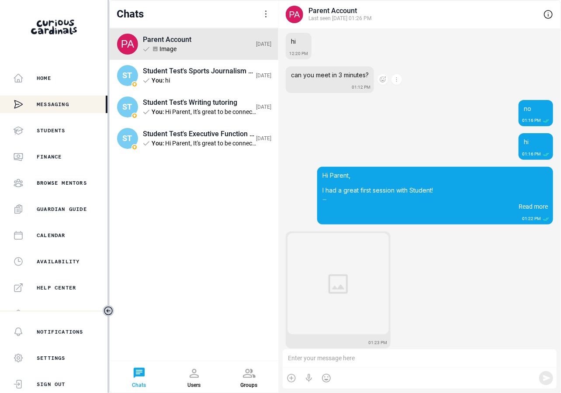
scroll to position [176, 0]
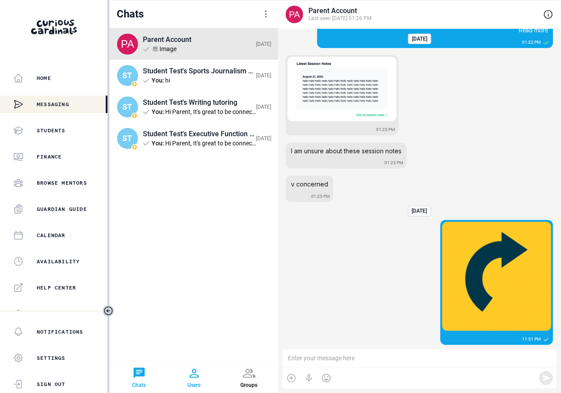
click at [194, 373] on div at bounding box center [194, 373] width 14 height 14
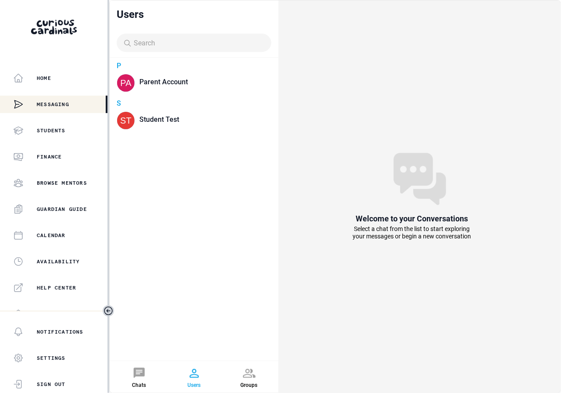
click at [237, 382] on div "Groups" at bounding box center [249, 376] width 52 height 31
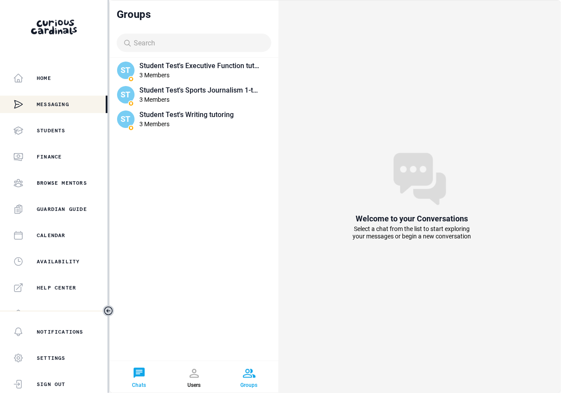
click at [134, 370] on div at bounding box center [139, 373] width 14 height 14
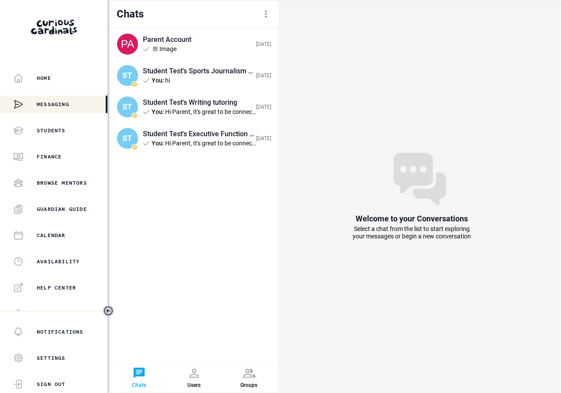
click at [264, 10] on div at bounding box center [266, 14] width 10 height 10
click at [265, 11] on div at bounding box center [266, 14] width 10 height 10
click at [63, 77] on div "Home" at bounding box center [60, 78] width 94 height 10
